Goal: Information Seeking & Learning: Learn about a topic

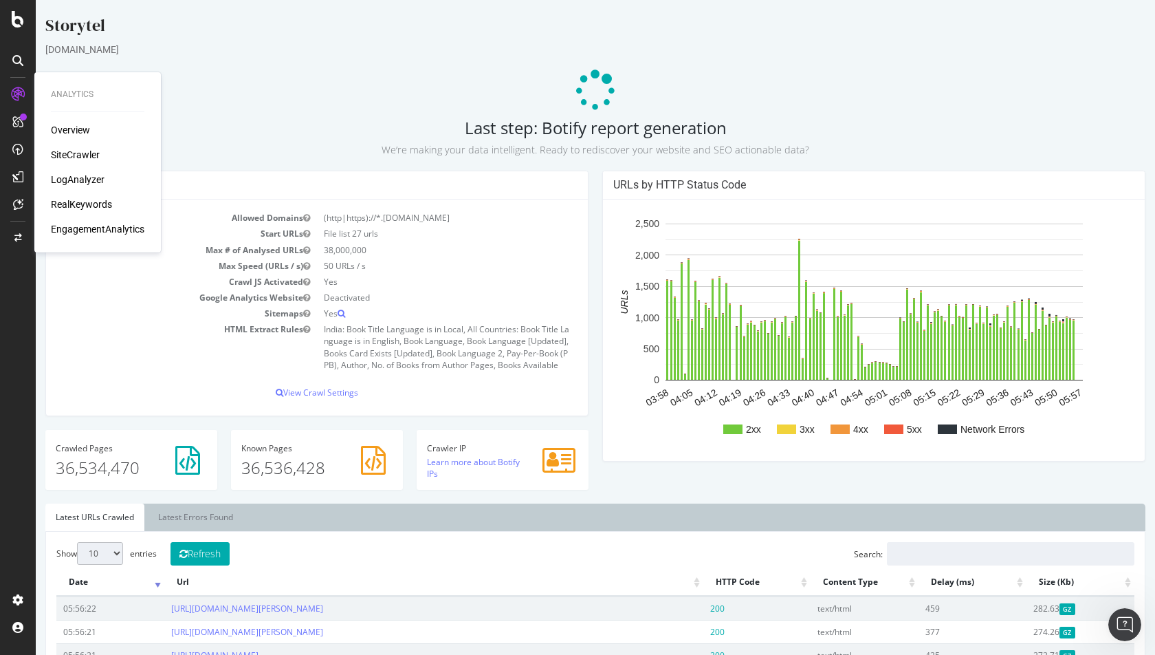
click at [80, 181] on div "LogAnalyzer" at bounding box center [78, 180] width 54 height 14
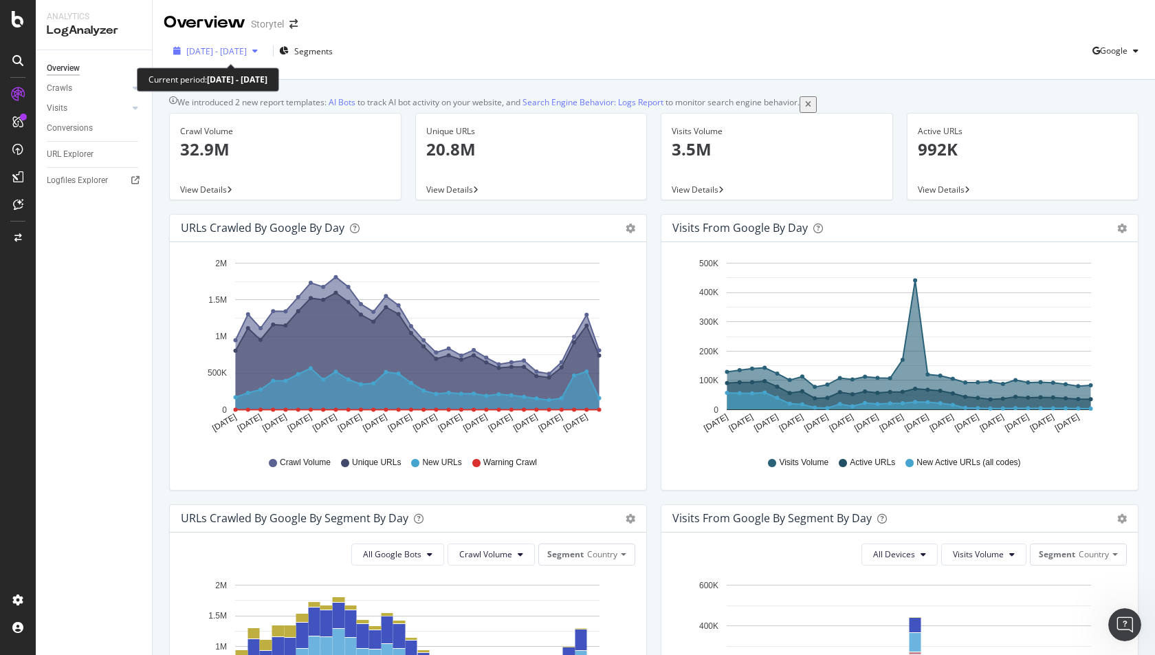
click at [229, 56] on div "[DATE] - [DATE]" at bounding box center [216, 51] width 61 height 12
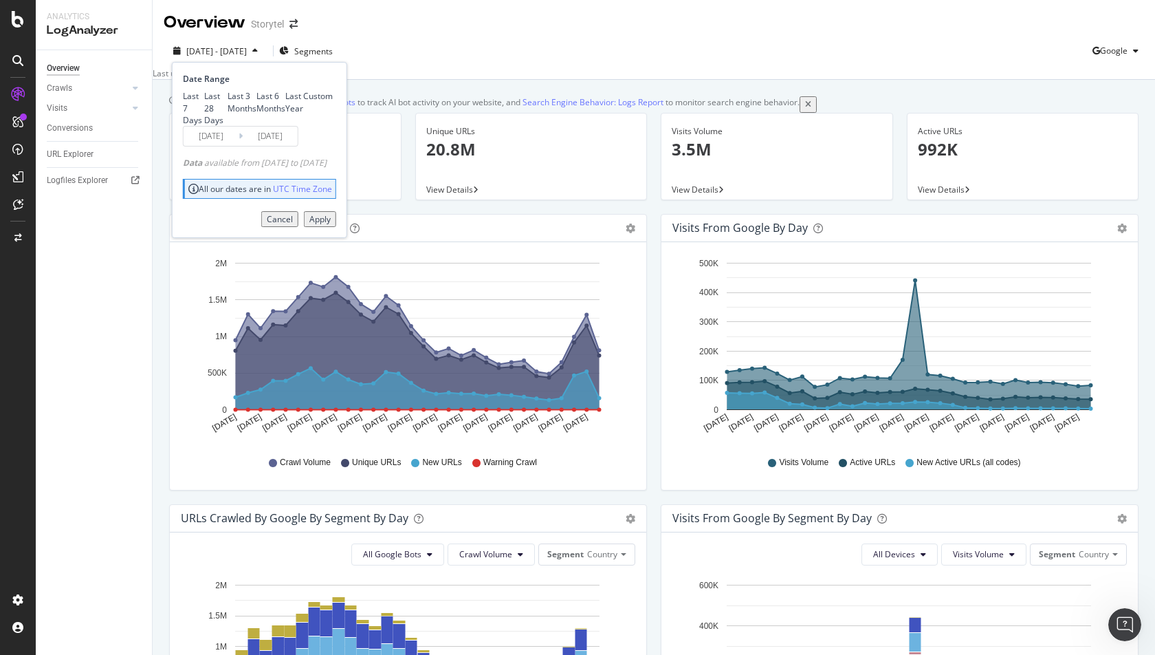
click at [256, 113] on div "Last 6 Months" at bounding box center [256, 101] width 0 height 23
type input "[DATE]"
click at [331, 225] on div "Apply" at bounding box center [319, 219] width 21 height 12
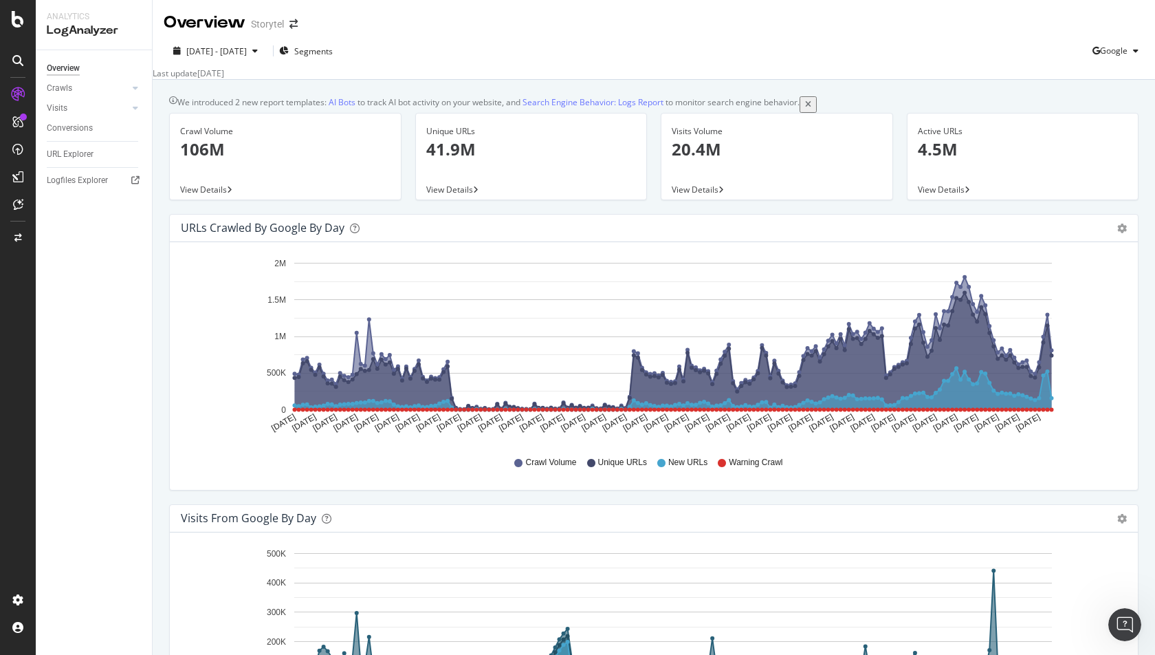
click at [961, 195] on span "View Details" at bounding box center [941, 190] width 47 height 12
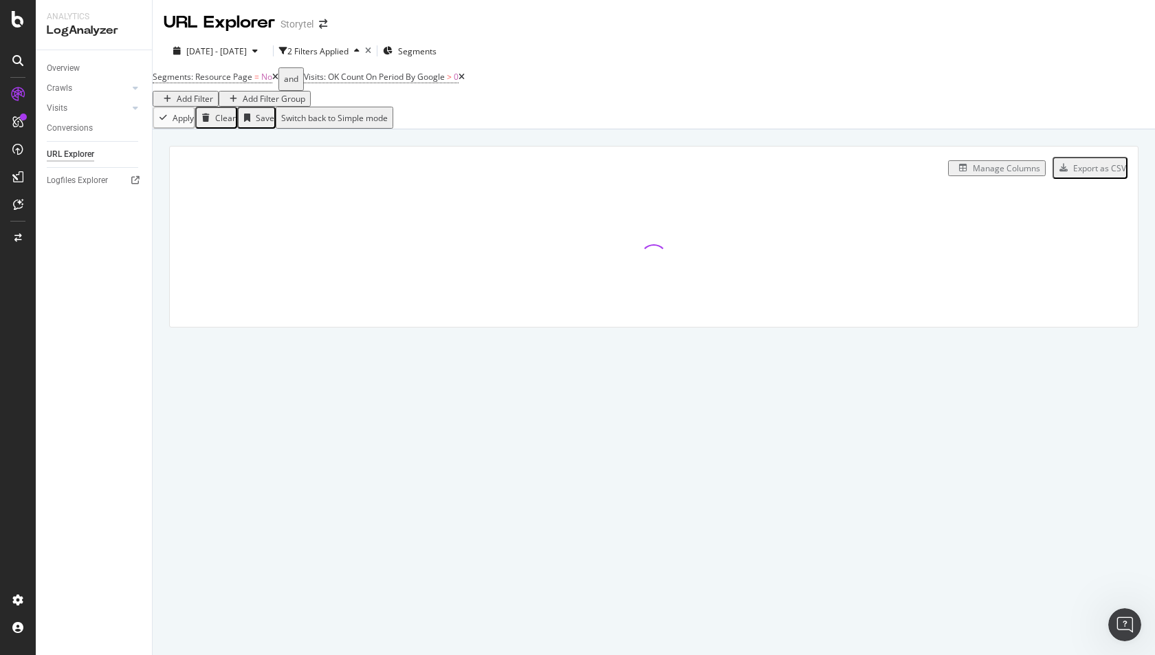
click at [6, 654] on icon "close toast" at bounding box center [3, 661] width 6 height 12
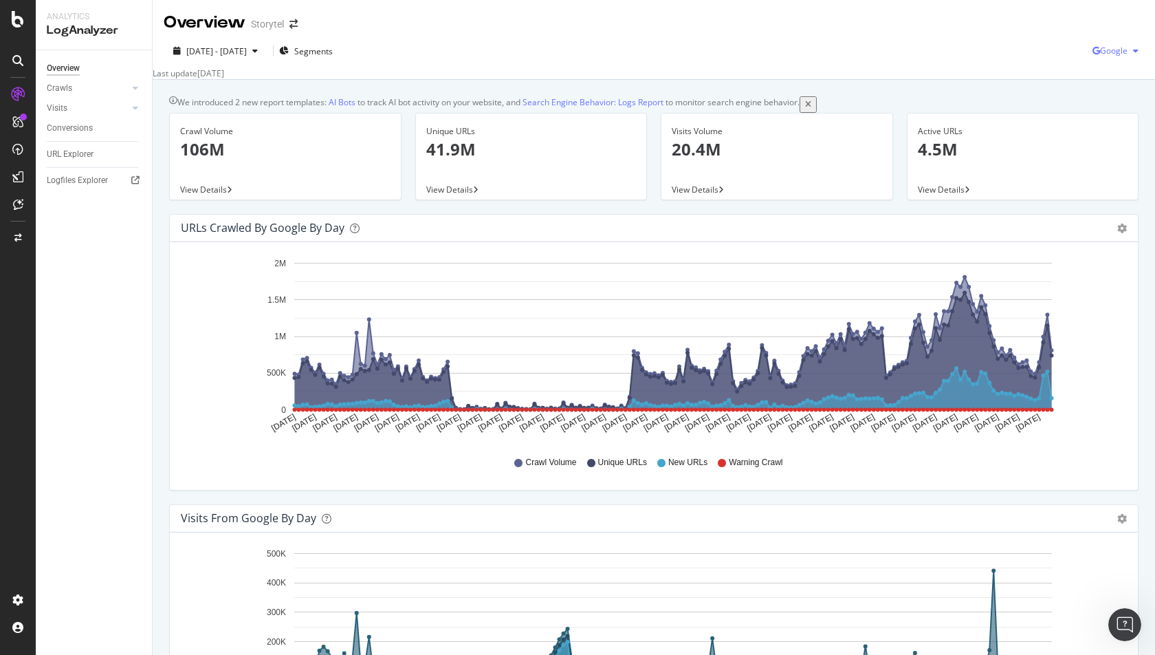
click at [1118, 51] on span "Google" at bounding box center [1114, 51] width 28 height 12
click at [1100, 101] on span "Bing" at bounding box center [1114, 104] width 51 height 12
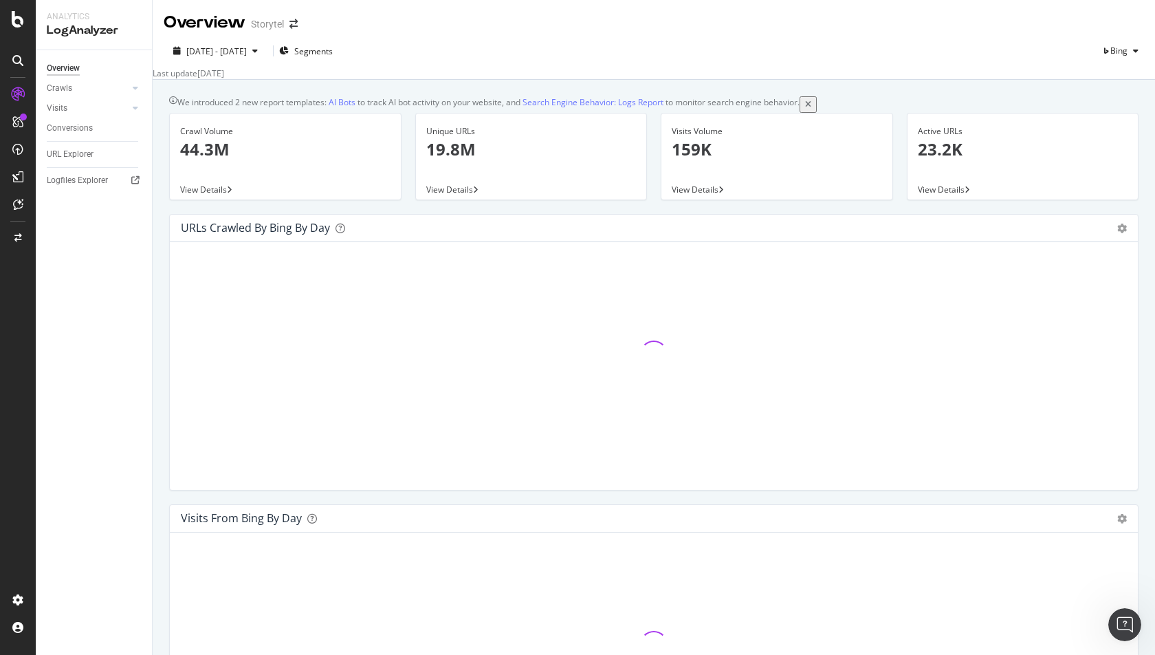
click at [6, 654] on icon "close toast" at bounding box center [3, 661] width 6 height 12
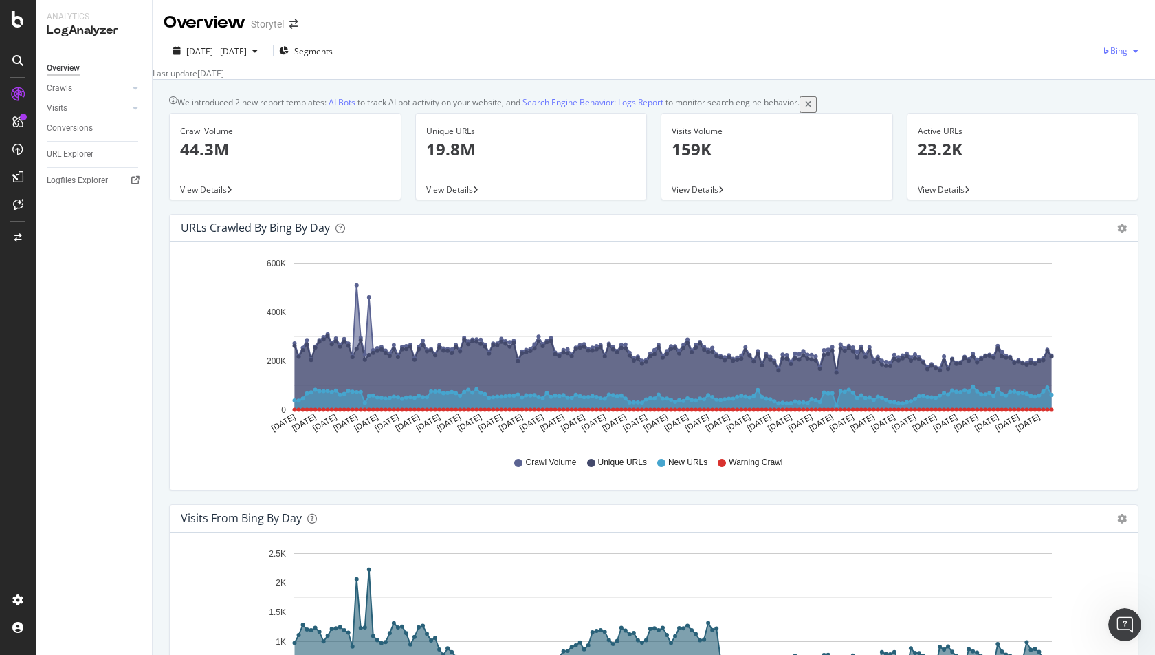
click at [1126, 54] on span "Bing" at bounding box center [1119, 51] width 17 height 12
click at [1095, 123] on span "OpenAI" at bounding box center [1114, 129] width 51 height 12
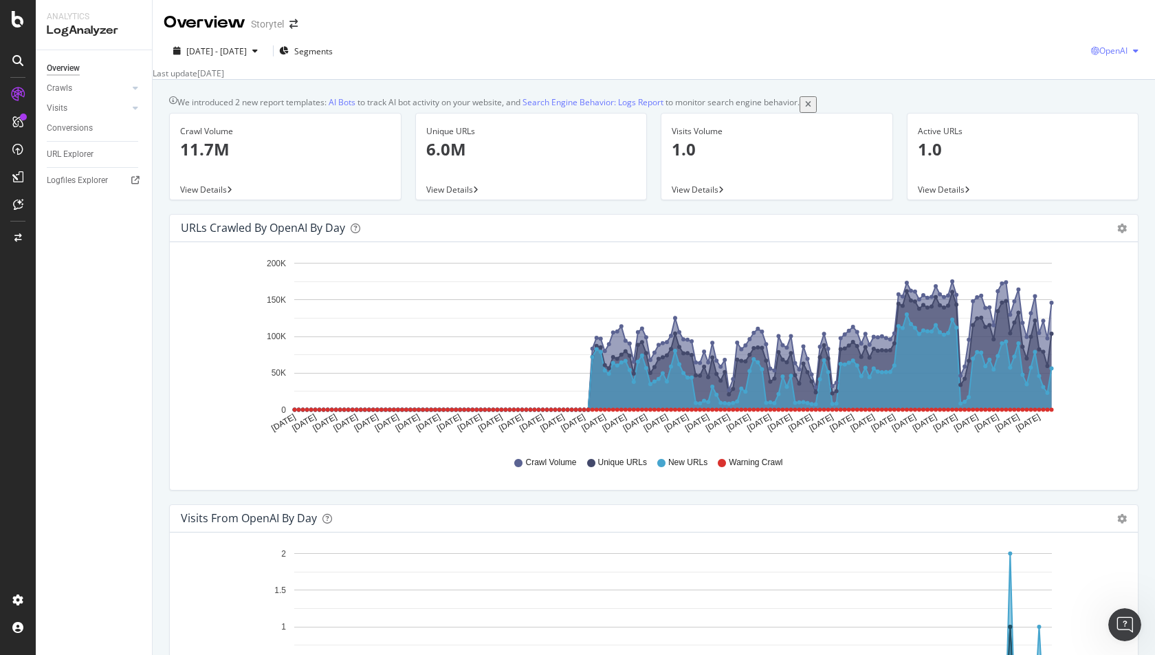
click at [1123, 45] on span "OpenAI" at bounding box center [1114, 51] width 28 height 12
click at [1093, 149] on span "Other AI Bots" at bounding box center [1114, 155] width 51 height 12
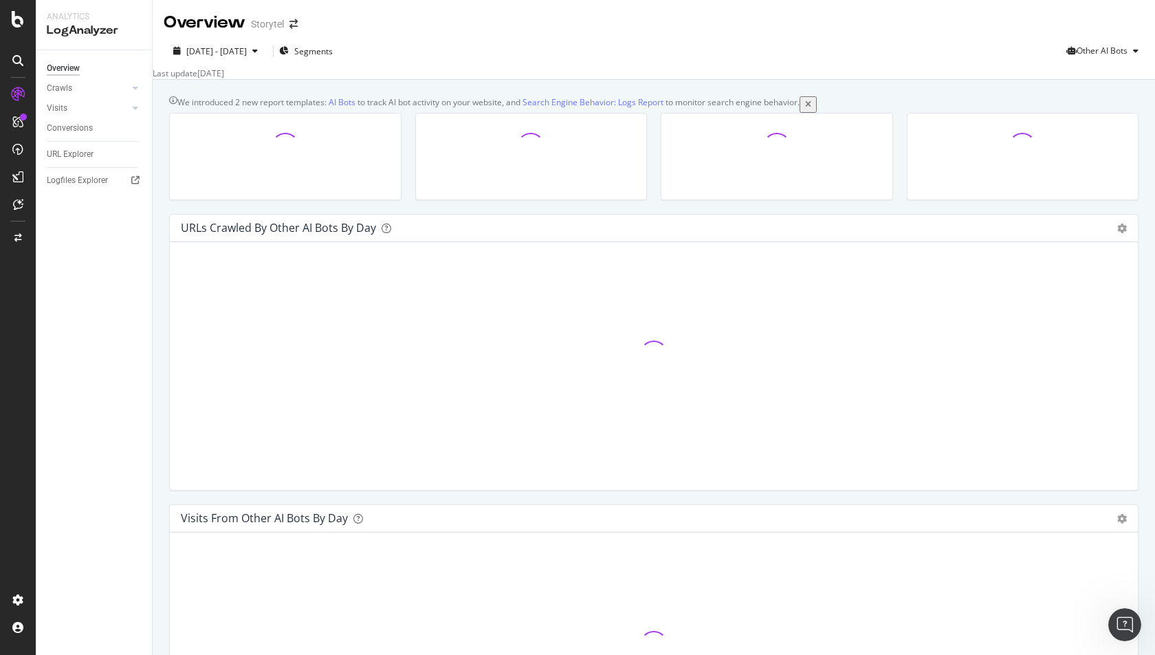
click at [6, 654] on icon "close toast" at bounding box center [3, 661] width 6 height 12
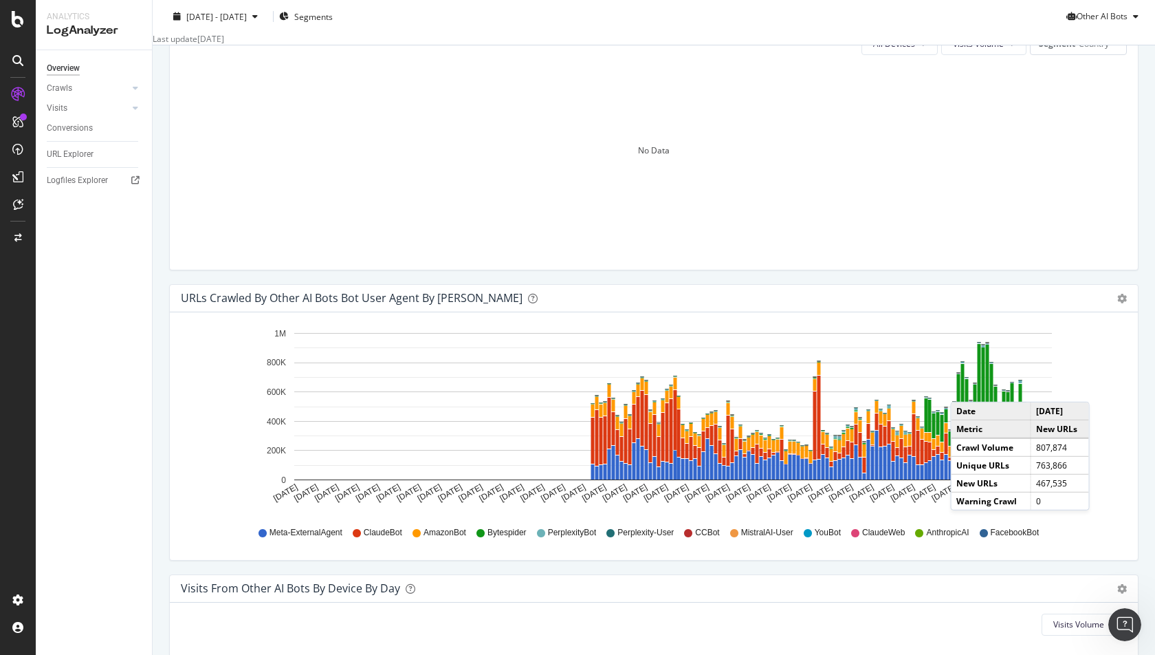
scroll to position [1199, 0]
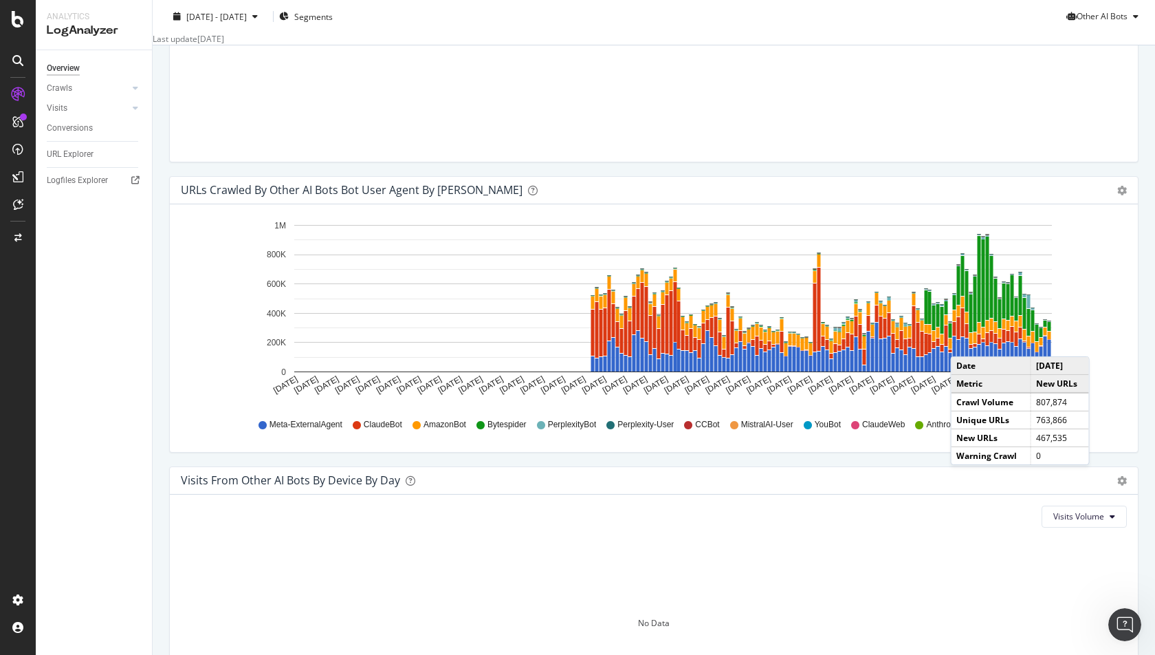
click at [313, 430] on span "Meta-ExternalAgent" at bounding box center [306, 425] width 73 height 12
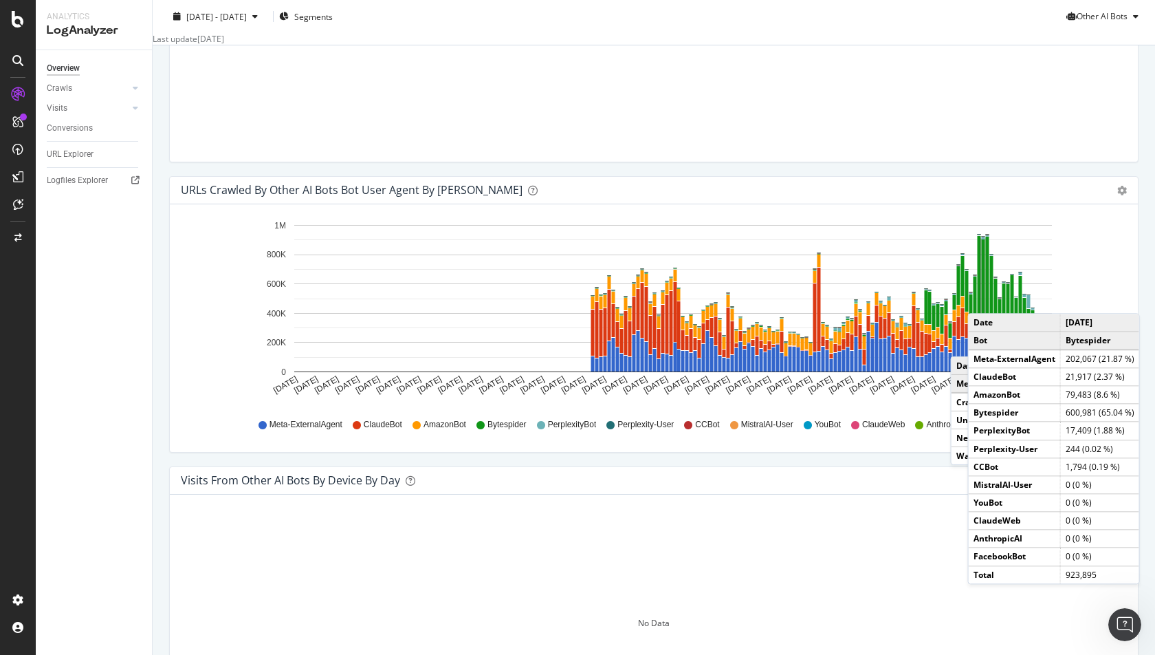
click at [934, 466] on div "URLs Crawled by Other AI Bots bot User Agent By Day Timeline (by Value) Timelin…" at bounding box center [653, 321] width 983 height 290
click at [934, 430] on span "AnthropicAI" at bounding box center [947, 425] width 43 height 12
click at [910, 466] on div "URLs Crawled by Other AI Bots bot User Agent By Day Timeline (by Value) Timelin…" at bounding box center [653, 321] width 983 height 290
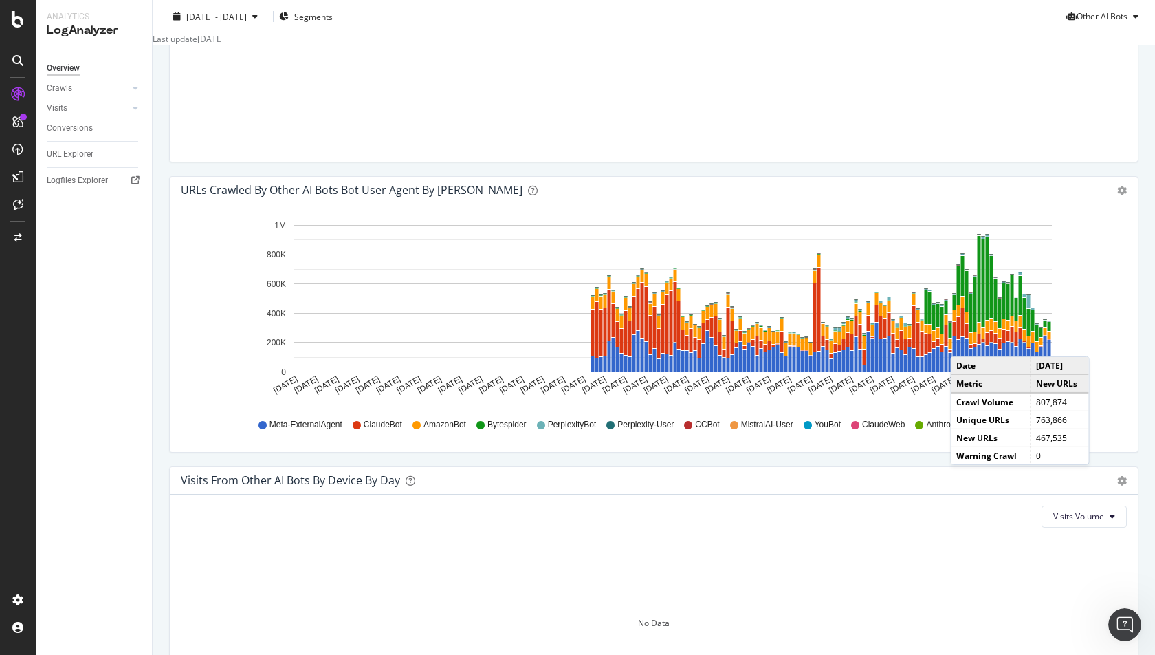
click at [1088, 331] on icon "[DATE] [DATE] [DATE] [DATE] [DATE] [DATE] [DATE] [DATE] [DATE] [DATE] [DATE] [D…" at bounding box center [654, 310] width 947 height 191
click at [787, 527] on div "Visits Volume" at bounding box center [654, 516] width 946 height 22
click at [875, 430] on span "ClaudeWeb" at bounding box center [883, 425] width 43 height 12
click at [1129, 287] on div "Hold CMD (⌘) while clicking to filter the report. [DATE] [DATE] [DATE] [DATE] […" at bounding box center [654, 328] width 968 height 248
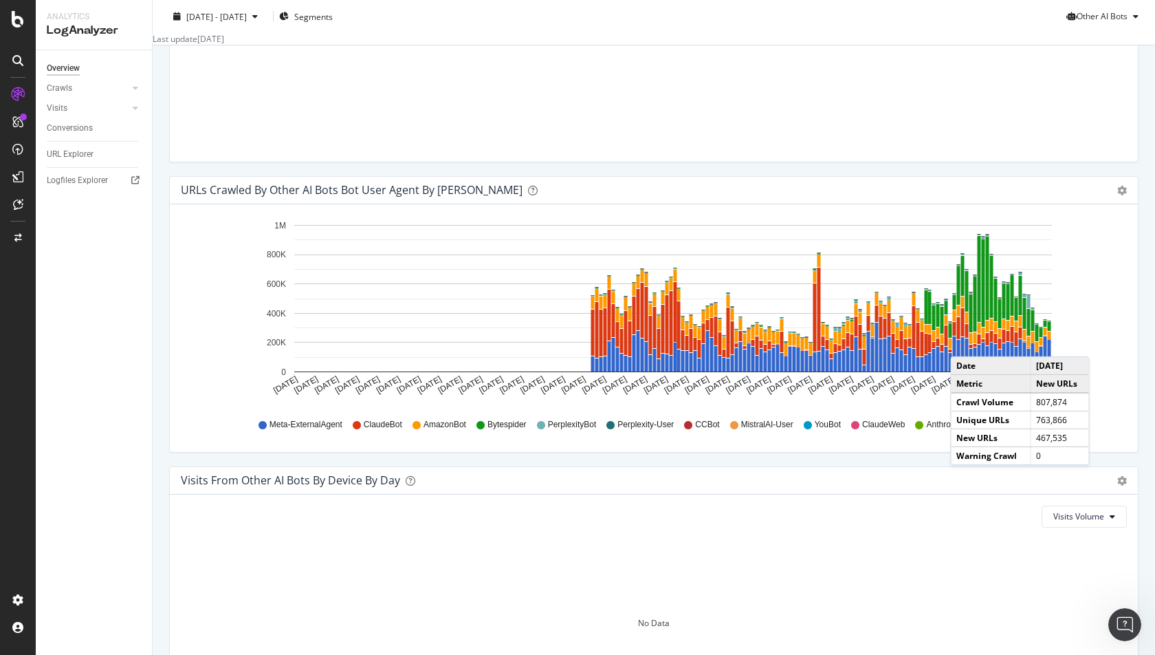
click at [794, 508] on div "Visits Volume No Data" at bounding box center [654, 618] width 968 height 248
click at [506, 430] on span "Bytespider" at bounding box center [507, 425] width 39 height 12
click at [1116, 229] on icon "[DATE] [DATE] [DATE] [DATE] [DATE] [DATE] [DATE] [DATE] [DATE] [DATE] [DATE] [D…" at bounding box center [654, 310] width 947 height 191
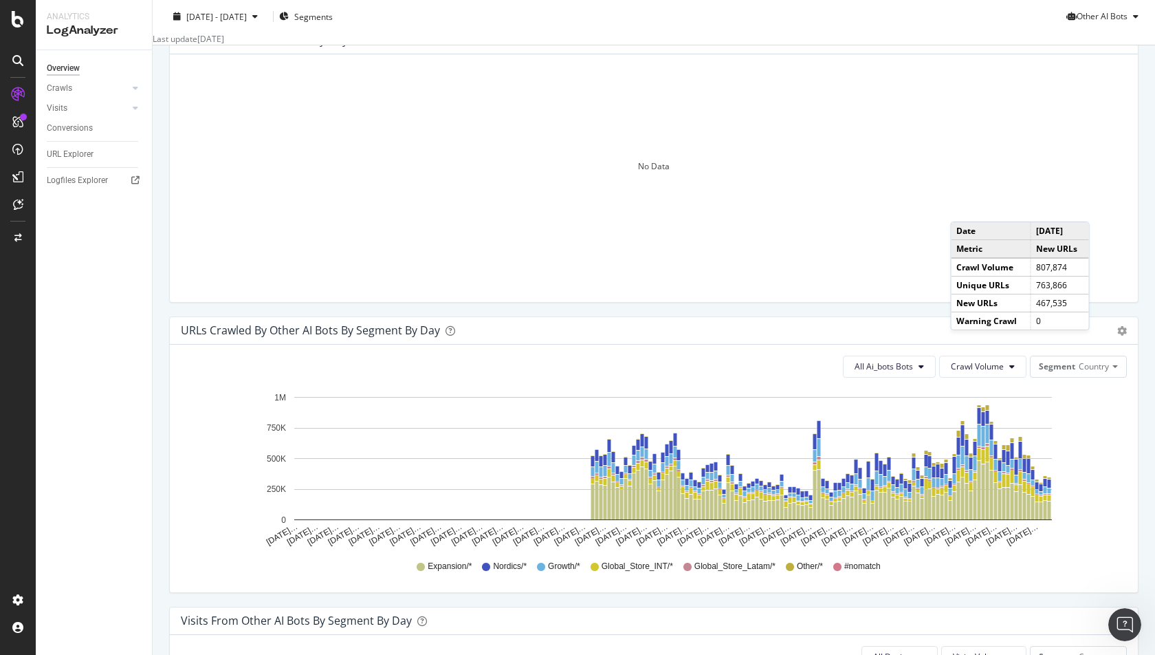
scroll to position [25, 0]
